Goal: Check status: Check status

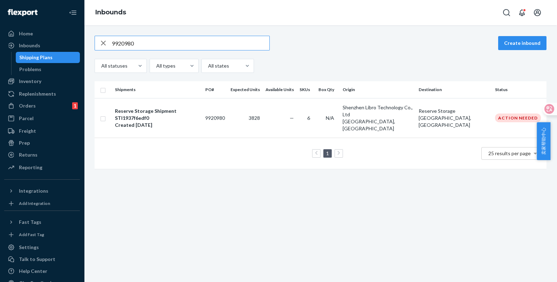
click at [148, 45] on input "9920980" at bounding box center [191, 43] width 158 height 14
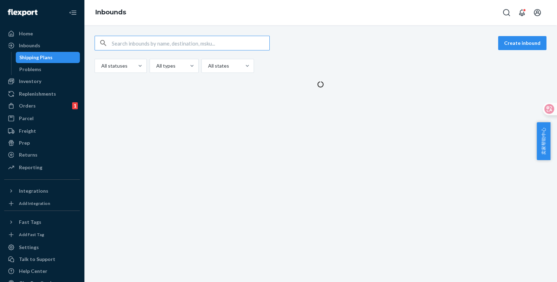
click at [153, 43] on input "text" at bounding box center [191, 43] width 158 height 14
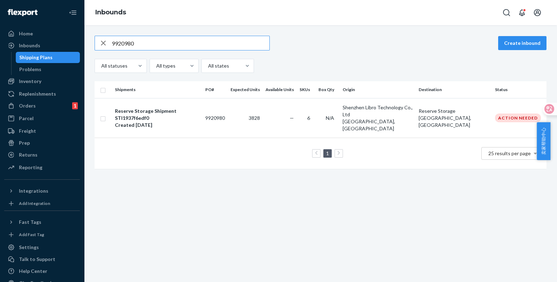
type input "9920980"
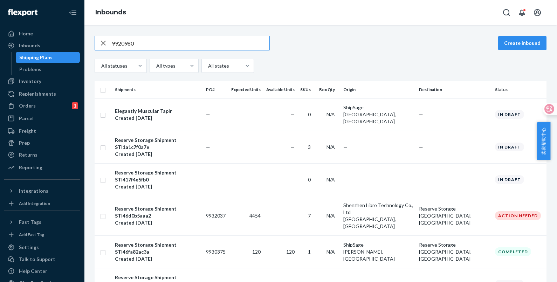
click at [153, 43] on input "9920980" at bounding box center [191, 43] width 158 height 14
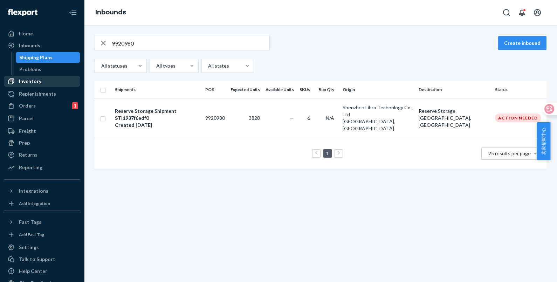
click at [34, 80] on div "Inventory" at bounding box center [30, 81] width 22 height 7
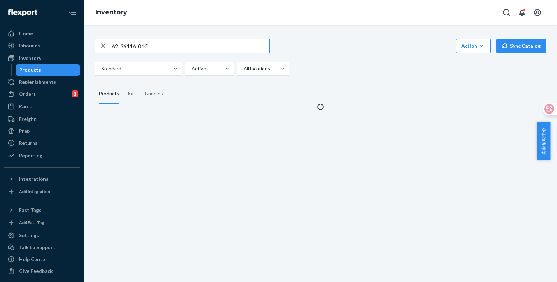
click at [173, 46] on input "62-36116-01C" at bounding box center [191, 46] width 158 height 14
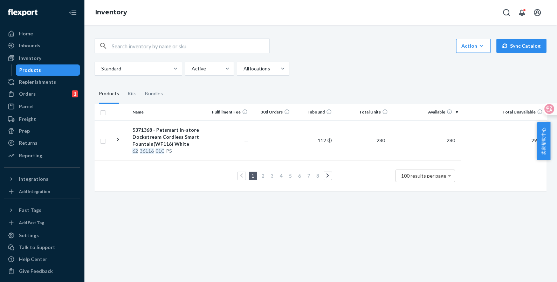
click at [178, 41] on input "text" at bounding box center [191, 46] width 158 height 14
paste input "62-36116-01C"
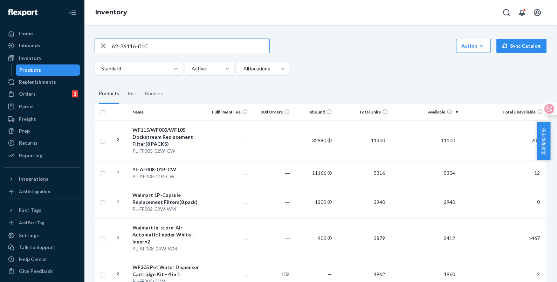
type input "62-36116-01C"
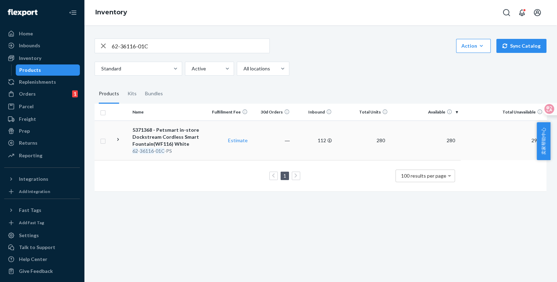
click at [192, 143] on div "5371368 - Petsmart in-store Dockstream Cordless Smart Fountain(WF116) White" at bounding box center [168, 136] width 73 height 21
